Goal: Browse casually

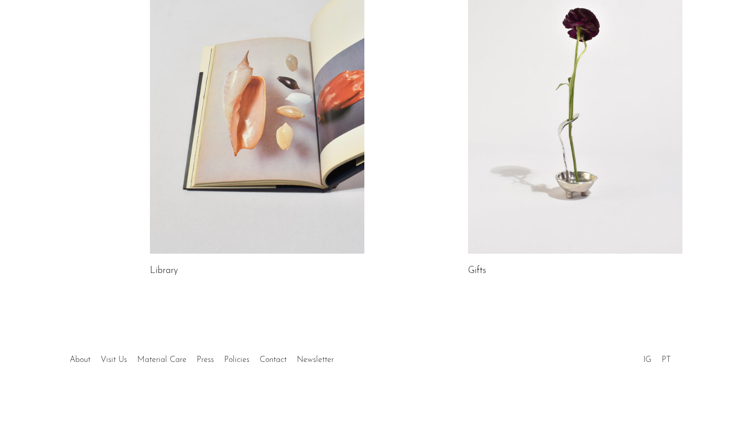
scroll to position [560, 0]
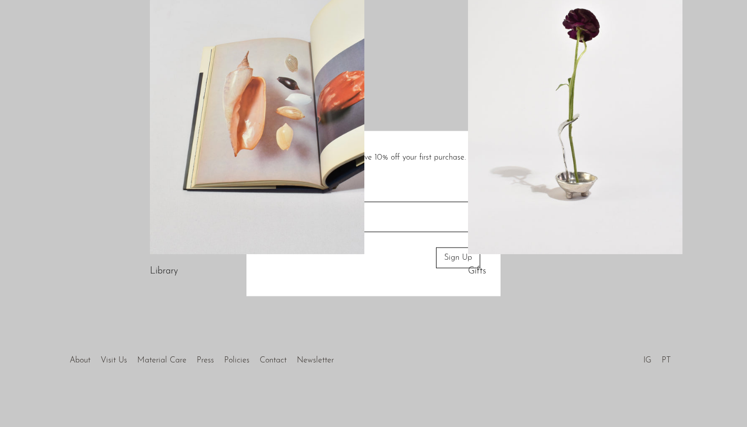
click at [595, 138] on div at bounding box center [373, 213] width 747 height 427
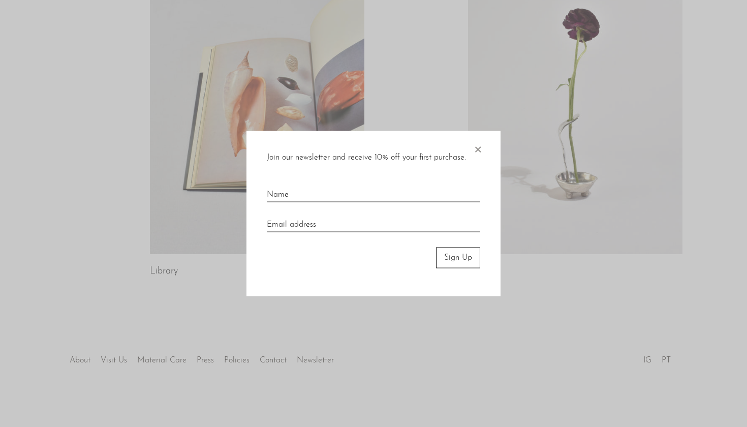
click at [476, 148] on span "×" at bounding box center [478, 147] width 10 height 33
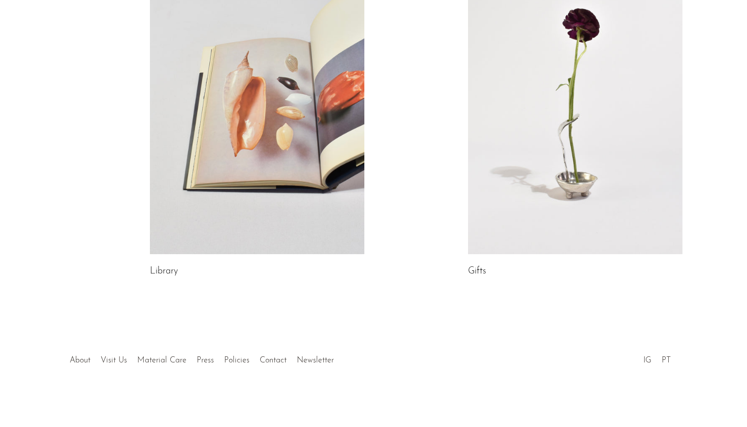
click at [522, 139] on link at bounding box center [575, 104] width 215 height 300
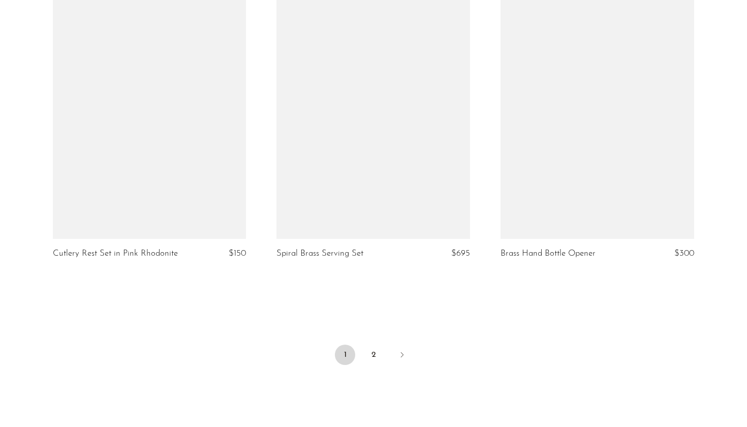
scroll to position [3622, 0]
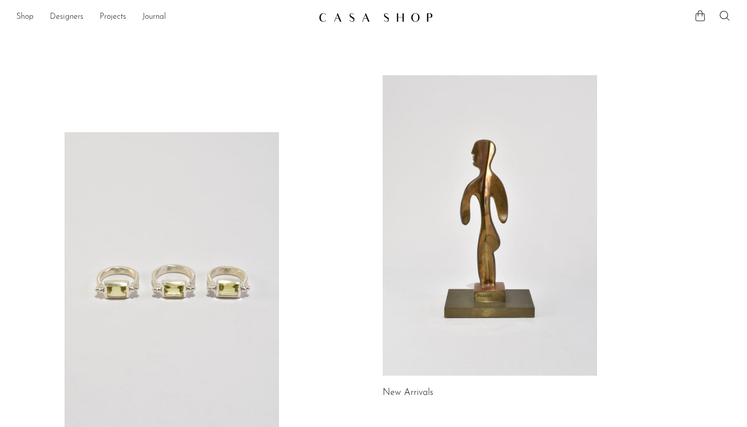
click at [122, 188] on link at bounding box center [172, 282] width 215 height 300
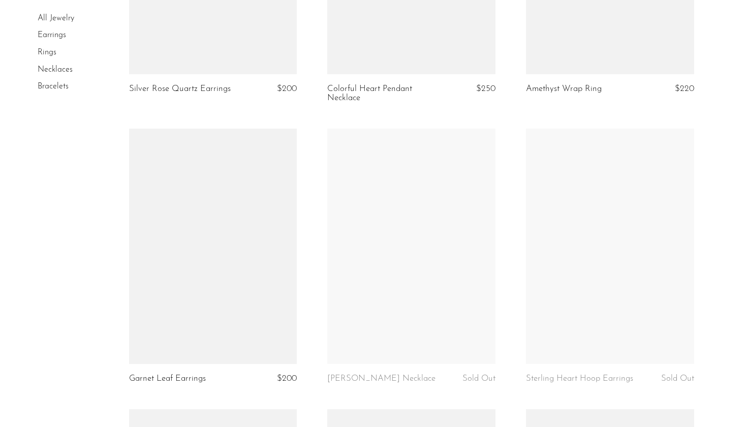
scroll to position [2531, 0]
